Goal: Share content

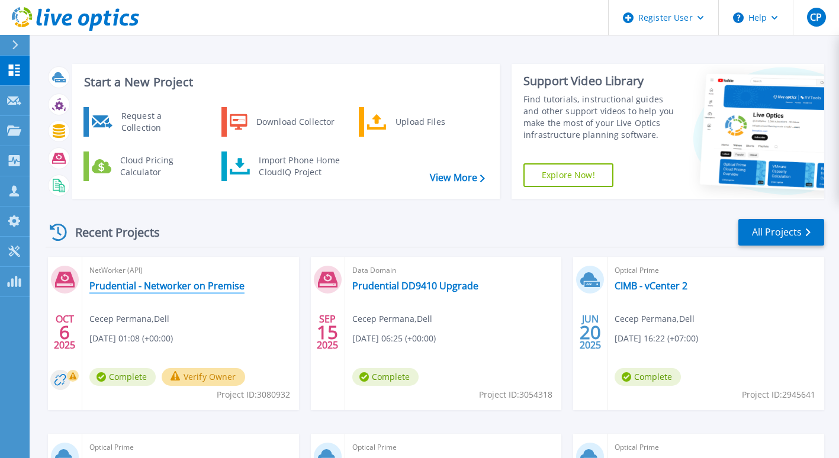
click at [209, 287] on link "Prudential - Networker on Premise" at bounding box center [166, 286] width 155 height 12
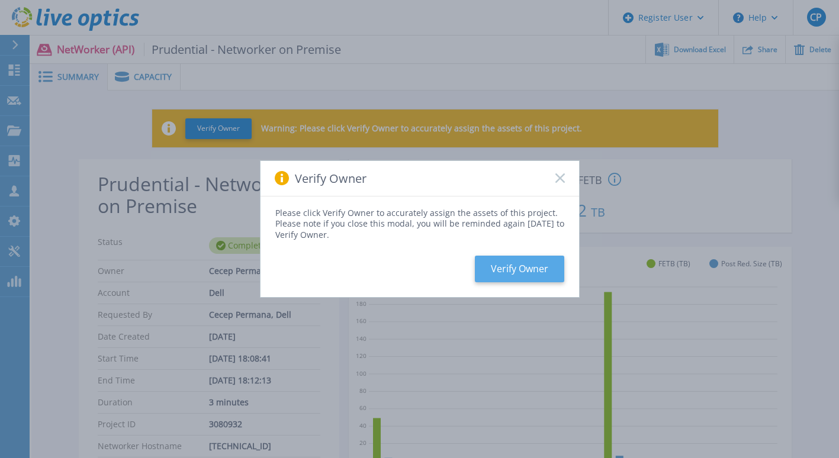
click at [531, 264] on button "Verify Owner" at bounding box center [519, 269] width 89 height 27
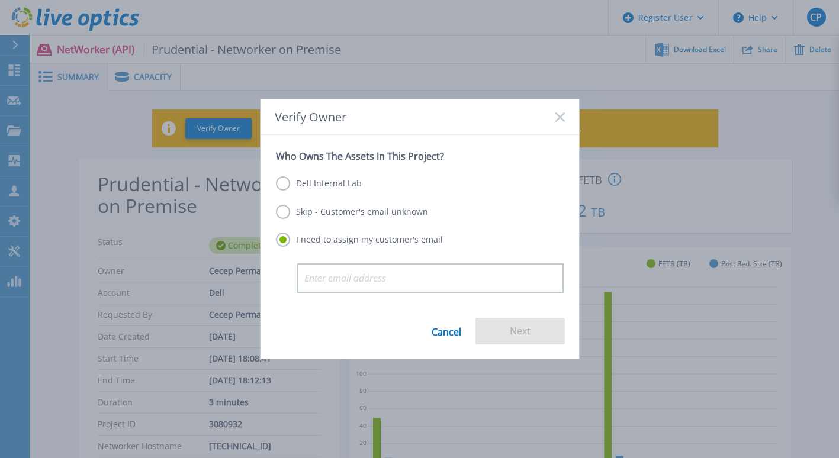
click at [329, 213] on label "Skip - Customer's email unknown" at bounding box center [352, 212] width 152 height 14
click at [0, 0] on input "Skip - Customer's email unknown" at bounding box center [0, 0] width 0 height 0
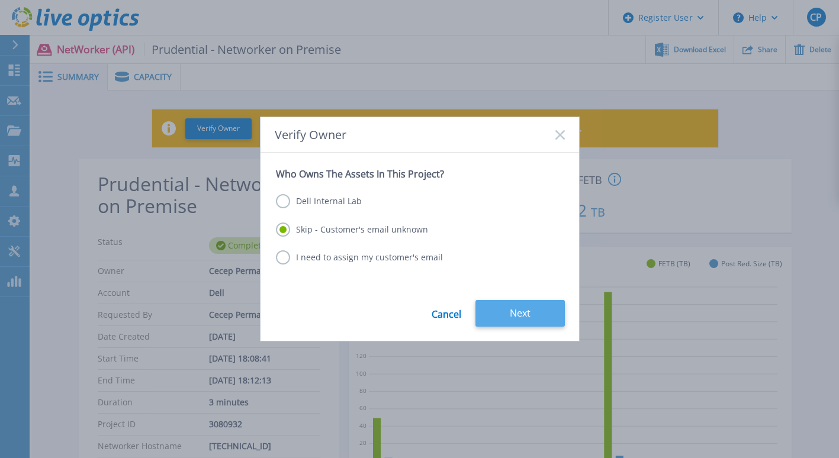
click at [522, 308] on button "Next" at bounding box center [519, 313] width 89 height 27
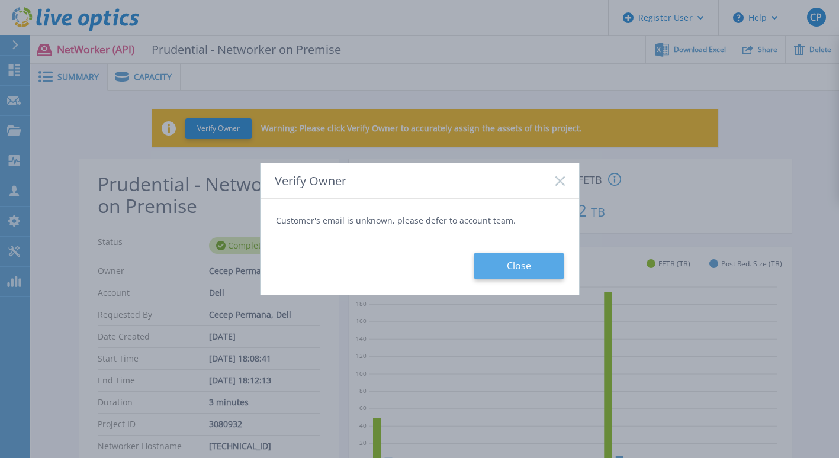
click at [533, 263] on button "Close" at bounding box center [518, 266] width 89 height 27
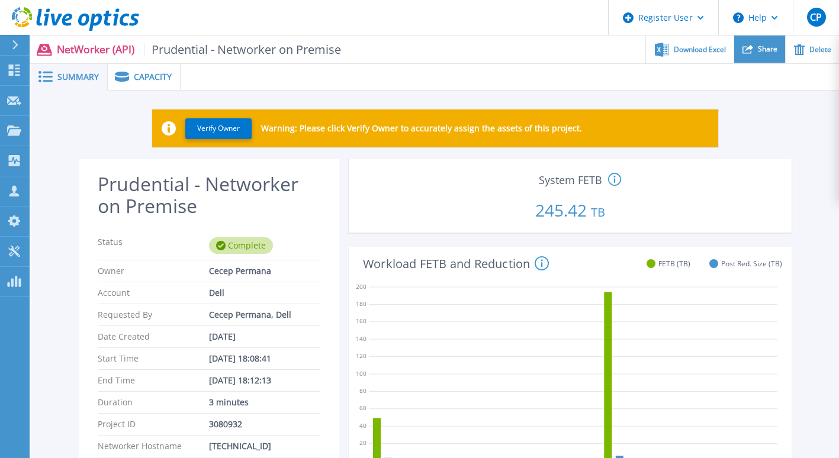
click at [765, 60] on div "Share" at bounding box center [759, 50] width 51 height 28
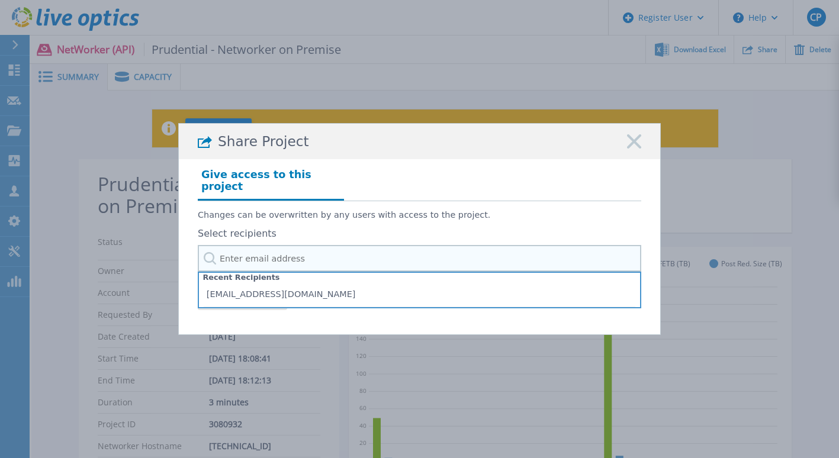
click at [318, 249] on input "text" at bounding box center [419, 258] width 443 height 27
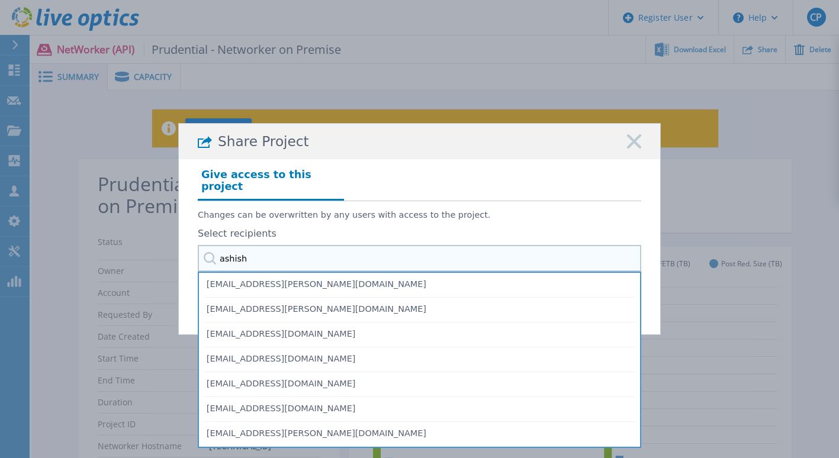
type input "ashish"
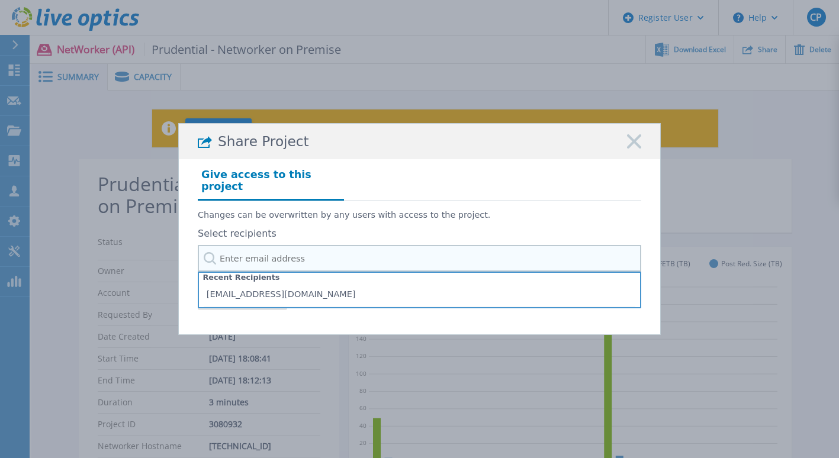
paste input "[PERSON_NAME] <[PERSON_NAME][EMAIL_ADDRESS][DOMAIN_NAME]>"
drag, startPoint x: 283, startPoint y: 252, endPoint x: 165, endPoint y: 261, distance: 118.1
click at [165, 261] on div "Share Project Give access to this project Changes can be overwritten by any use…" at bounding box center [419, 229] width 839 height 458
type input "[EMAIL_ADDRESS][DOMAIN_NAME]"
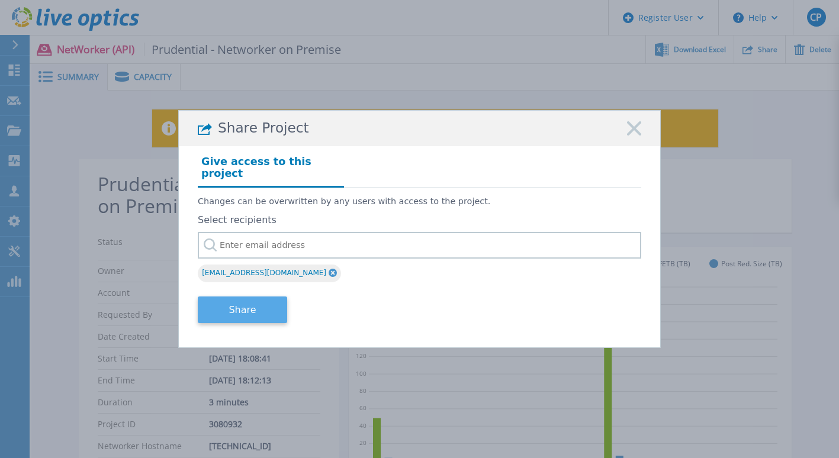
click at [248, 311] on button "Share" at bounding box center [242, 310] width 89 height 27
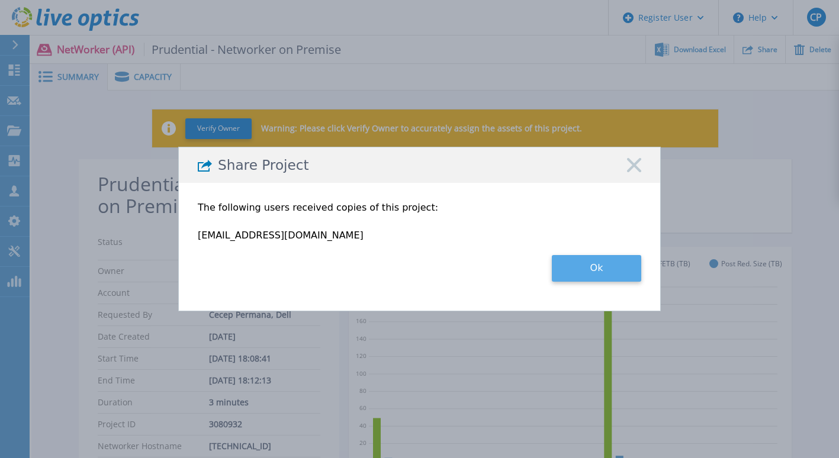
click at [576, 270] on button "Ok" at bounding box center [596, 268] width 89 height 27
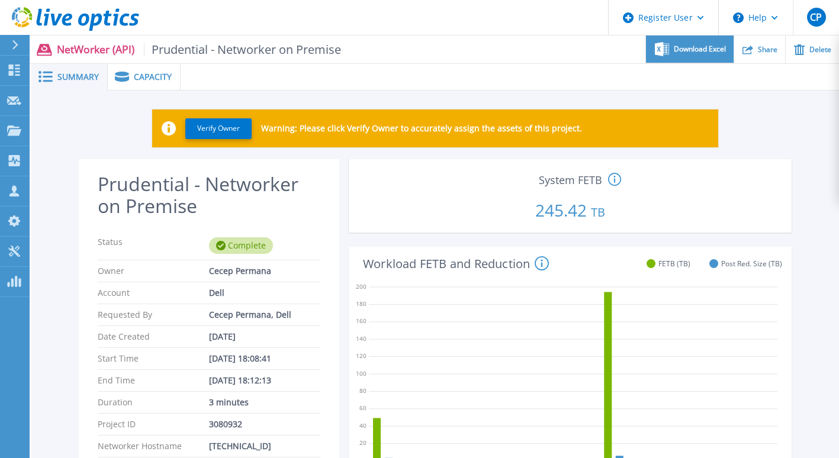
click at [673, 51] on div "Download Excel" at bounding box center [689, 50] width 87 height 28
